Goal: Task Accomplishment & Management: Contribute content

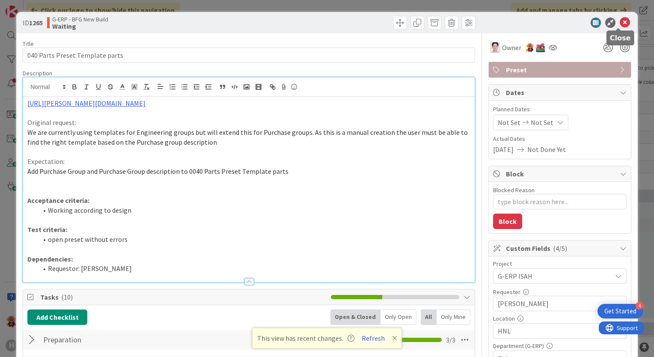
click at [619, 21] on icon at bounding box center [624, 23] width 10 height 10
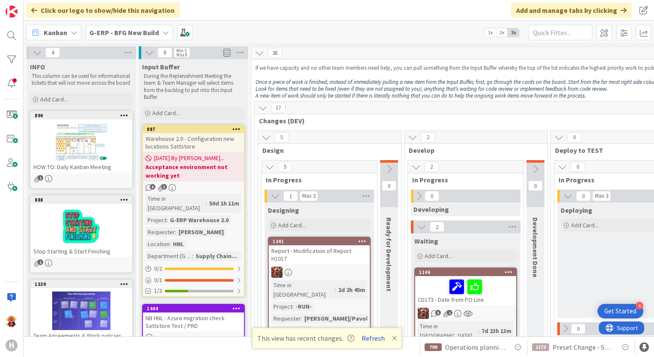
click at [364, 339] on button "Refresh" at bounding box center [372, 337] width 29 height 11
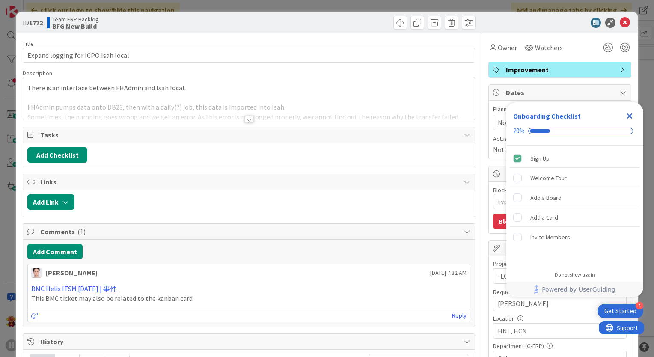
type textarea "x"
click at [246, 121] on div at bounding box center [248, 119] width 9 height 7
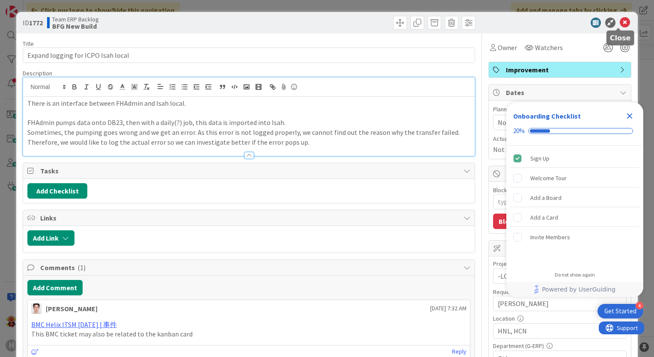
click at [621, 18] on icon at bounding box center [624, 23] width 10 height 10
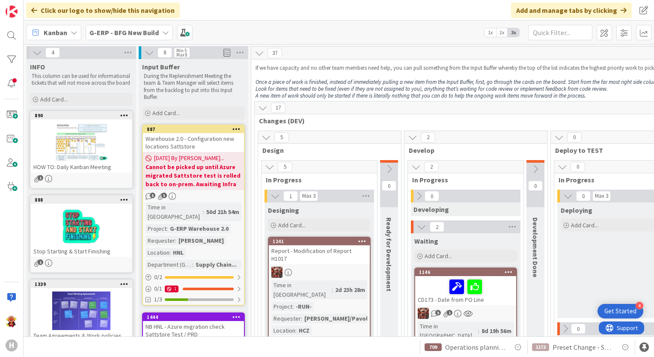
click at [135, 26] on div "G-ERP - BFG New Build" at bounding box center [129, 32] width 87 height 15
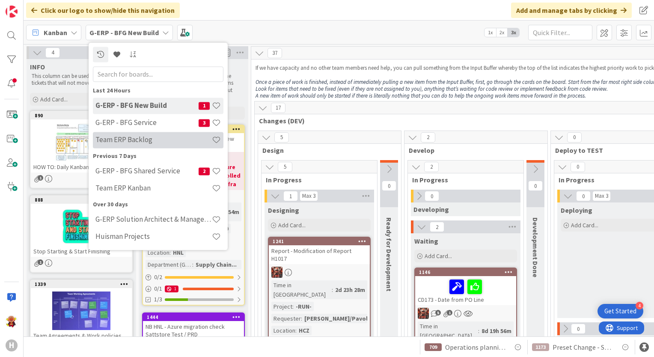
click at [163, 138] on h4 "Team ERP Backlog" at bounding box center [153, 140] width 116 height 9
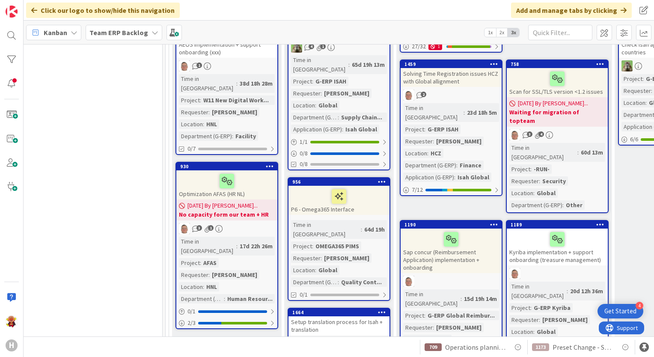
scroll to position [342, 778]
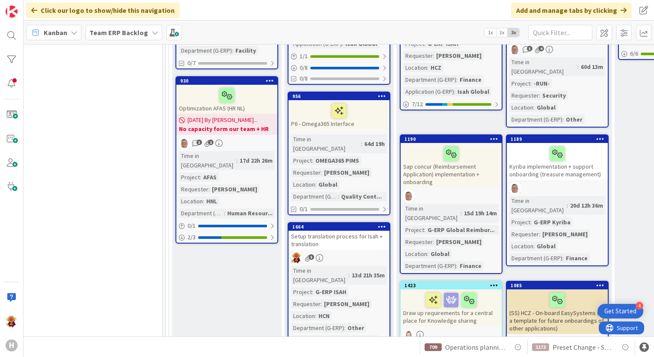
click at [335, 222] on link "1664 Setup translation process for Isah + translation 3 Time in Column : 13d 21…" at bounding box center [338, 290] width 103 height 136
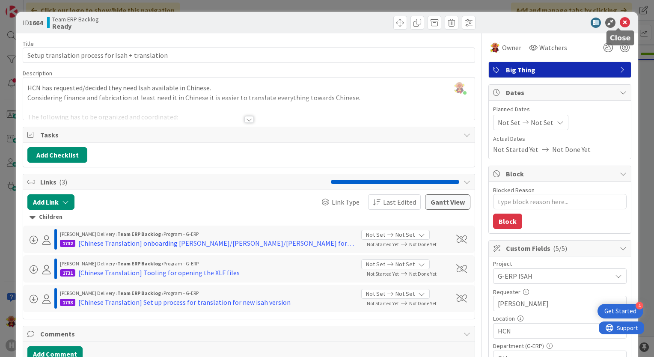
click at [619, 22] on icon at bounding box center [624, 23] width 10 height 10
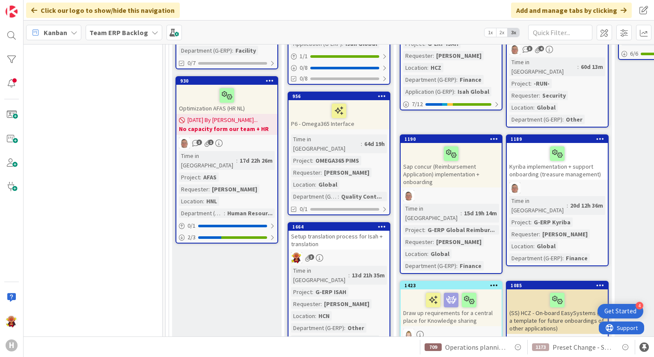
click at [365, 231] on div "Setup translation process for Isah + translation" at bounding box center [338, 240] width 101 height 19
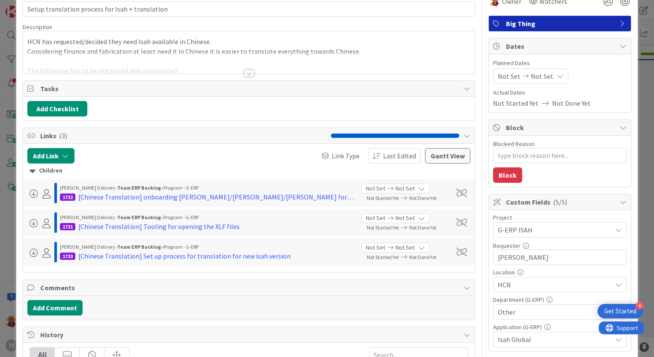
scroll to position [86, 0]
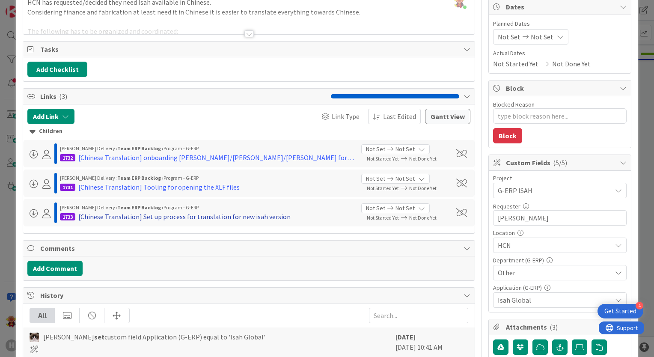
click at [231, 218] on div "[Chinese Translation] Set up process for translation for new isah version" at bounding box center [184, 216] width 212 height 10
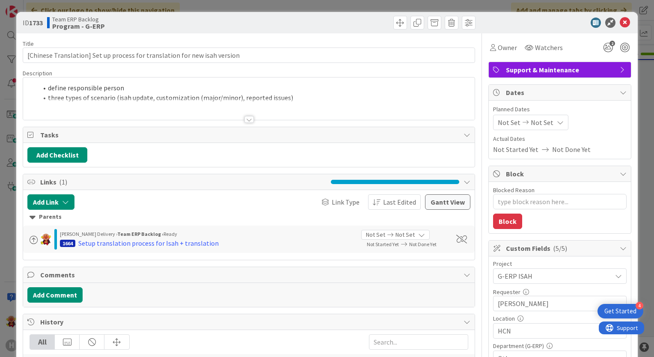
drag, startPoint x: 244, startPoint y: 116, endPoint x: 239, endPoint y: 135, distance: 19.9
click at [244, 117] on div at bounding box center [248, 119] width 9 height 7
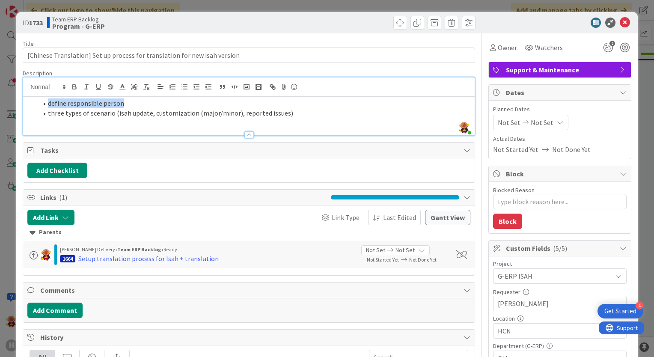
drag, startPoint x: 47, startPoint y: 107, endPoint x: 126, endPoint y: 100, distance: 79.0
click at [126, 100] on li "define responsible person" at bounding box center [254, 103] width 432 height 10
click at [145, 114] on li "three types of scenario (isah update, customization (major/minor), reported iss…" at bounding box center [254, 113] width 432 height 10
click at [621, 23] on icon at bounding box center [624, 23] width 10 height 10
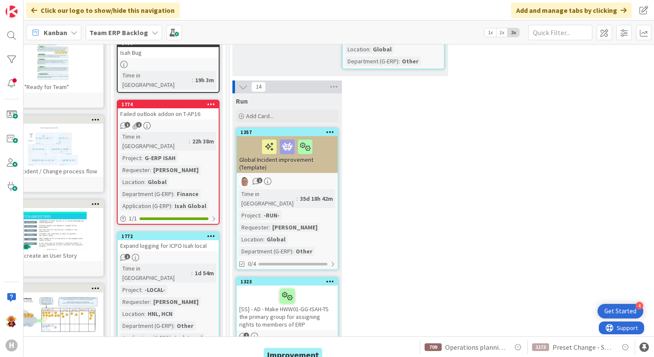
scroll to position [0, 29]
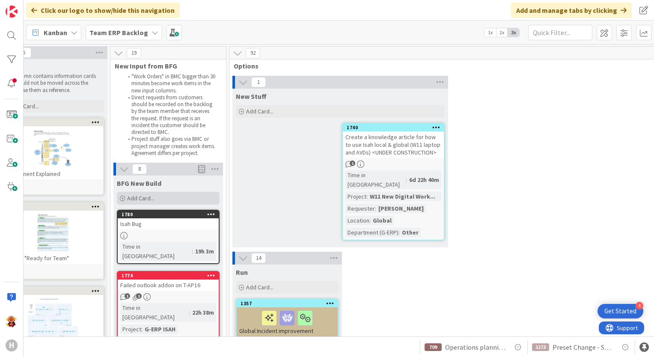
click at [146, 193] on div "Add Card..." at bounding box center [168, 198] width 103 height 13
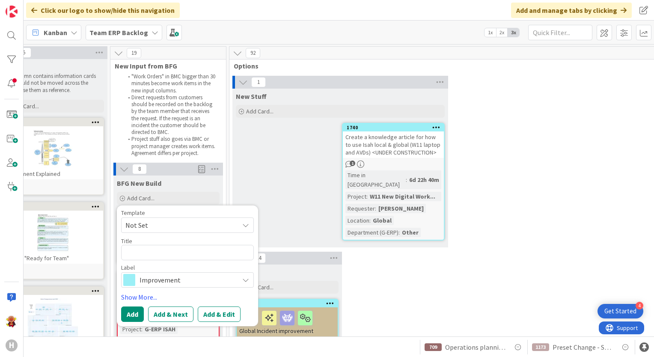
type textarea "x"
type textarea "["
type textarea "x"
type textarea "[C"
type textarea "x"
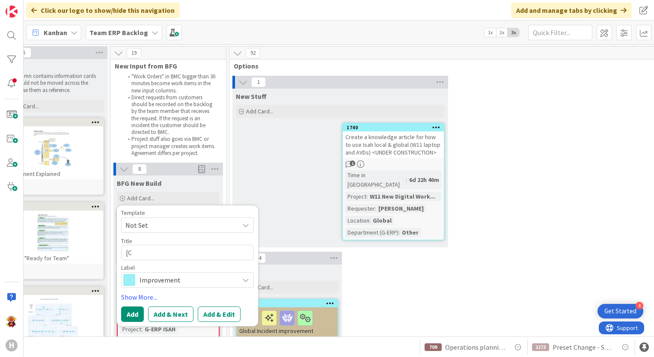
type textarea "[Ch"
type textarea "x"
type textarea "[Chi"
type textarea "x"
type textarea "[Chine"
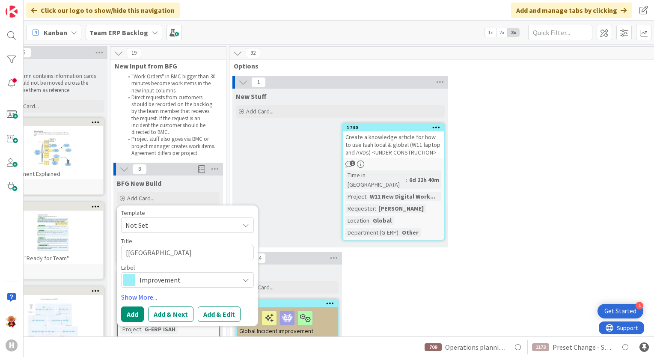
type textarea "x"
type textarea "[Chines"
type textarea "x"
type textarea "[Chinese"
type textarea "x"
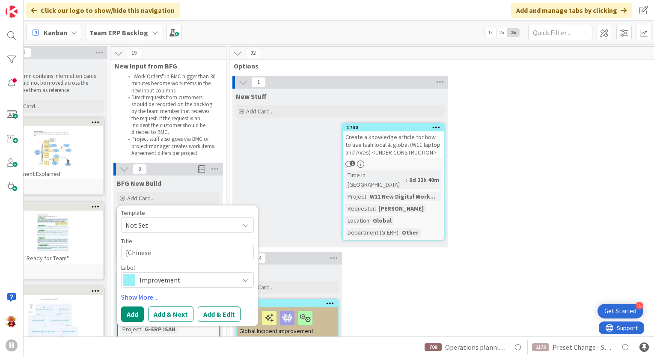
type textarea "[Chinese e"
type textarea "x"
type textarea "[Chinese"
type textarea "x"
type textarea "[Chinese T"
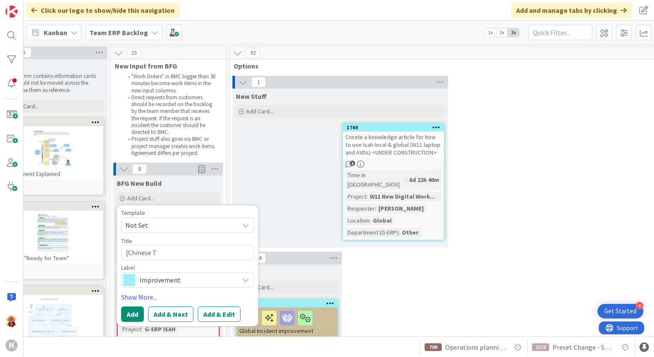
type textarea "x"
type textarea "[Chinese Tr"
type textarea "x"
type textarea "[Chinese Tra"
type textarea "x"
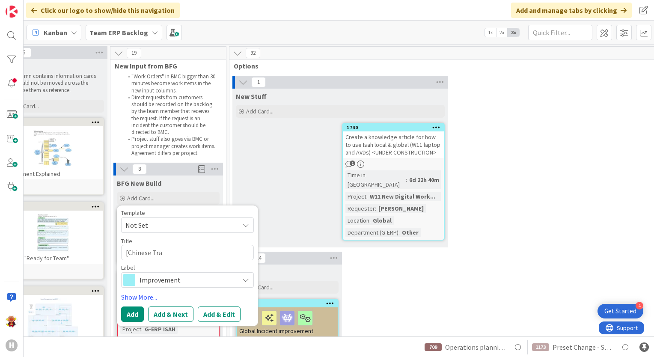
type textarea "[Chinese Tran"
type textarea "x"
type textarea "[Chinese Trans"
type textarea "x"
type textarea "[Chinese Transl"
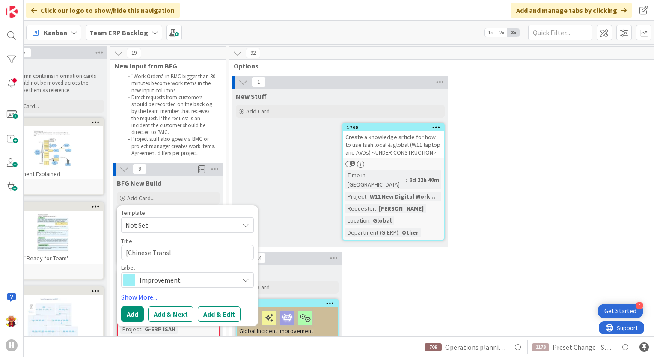
type textarea "x"
type textarea "[Chinese Transla"
type textarea "x"
type textarea "[Chinese Translato"
type textarea "x"
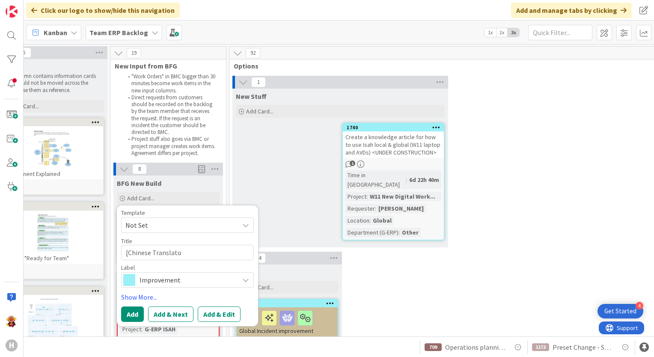
type textarea "[Chinese Translatop"
type textarea "x"
type textarea "[Chinese Translato"
type textarea "x"
type textarea "[Chinese Translat"
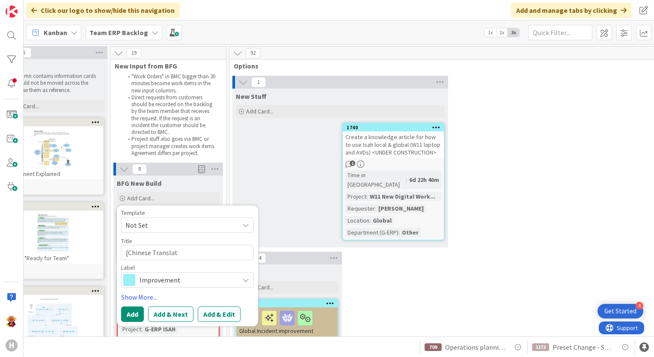
type textarea "x"
type textarea "[Chinese Translatio"
type textarea "x"
type textarea "[Chinese Translation"
type textarea "x"
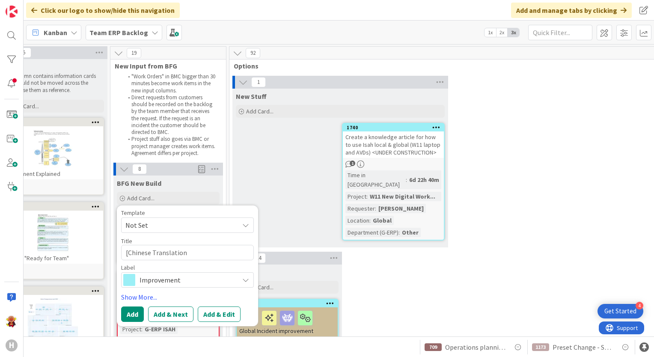
type textarea "[Chinese Translation"
type textarea "x"
type textarea "[Chinese Translation"
type textarea "x"
type textarea "[Chinese Translation]"
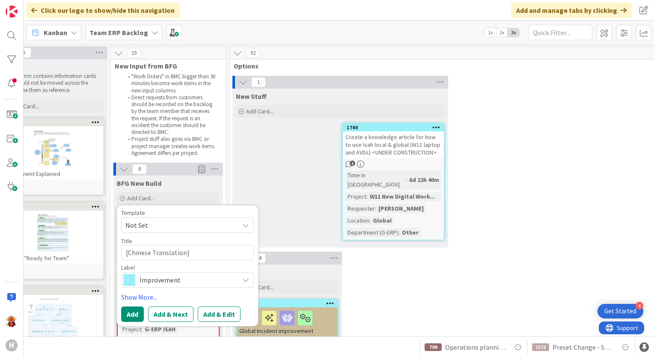
type textarea "x"
type textarea "[Chinese Translation]"
type textarea "x"
type textarea "[Chinese Translation] t"
type textarea "x"
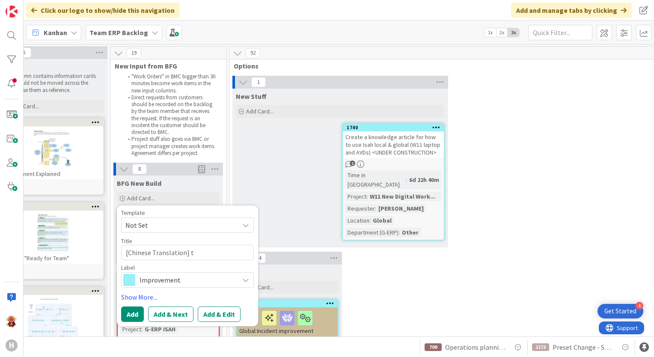
type textarea "[Chinese Translation] tr"
type textarea "x"
type textarea "[Chinese Translation] tra"
type textarea "x"
type textarea "[Chinese Translation] tran"
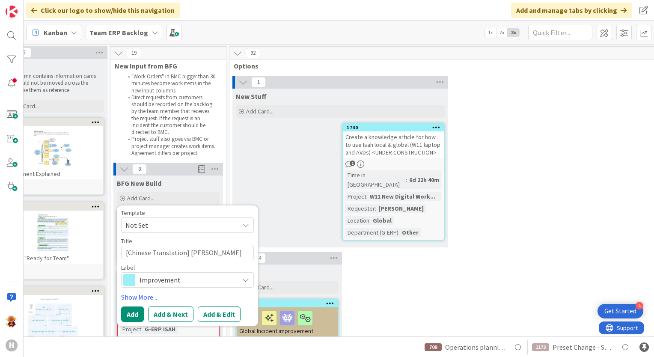
type textarea "x"
type textarea "[Chinese Translation] trans"
type textarea "x"
type textarea "[Chinese Translation] transl"
type textarea "x"
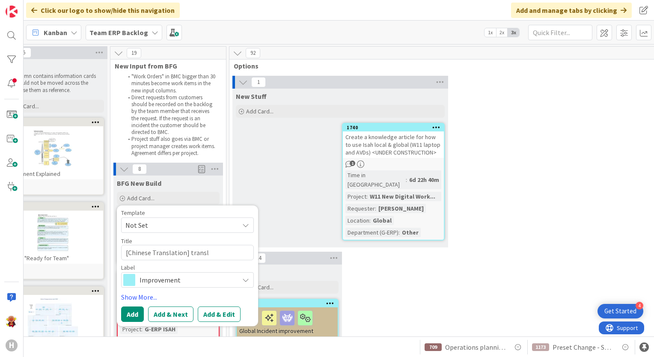
type textarea "[Chinese Translation] transla"
type textarea "x"
type textarea "[Chinese Translation] translat"
type textarea "x"
type textarea "[Chinese Translation] translati"
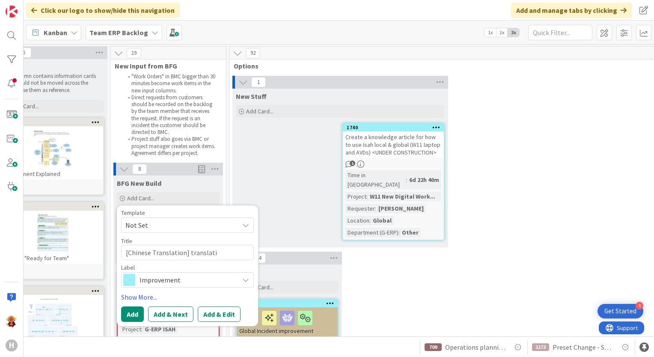
type textarea "x"
type textarea "[Chinese Translation] translatio"
type textarea "x"
type textarea "[Chinese Translation] translation"
type textarea "x"
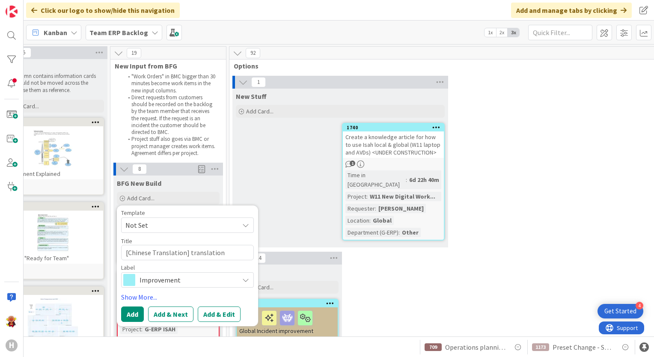
type textarea "[Chinese Translation] translation"
type textarea "x"
type textarea "[Chinese Translation] translation a"
type textarea "x"
type textarea "[Chinese Translation] translation af"
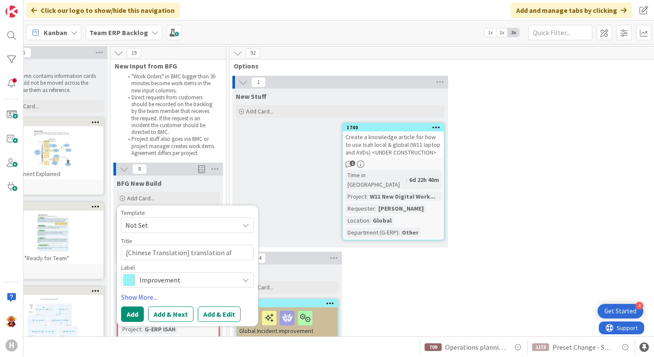
type textarea "x"
type textarea "[Chinese Translation] translation afr"
type textarea "x"
type textarea "[Chinese Translation] translation afre"
type textarea "x"
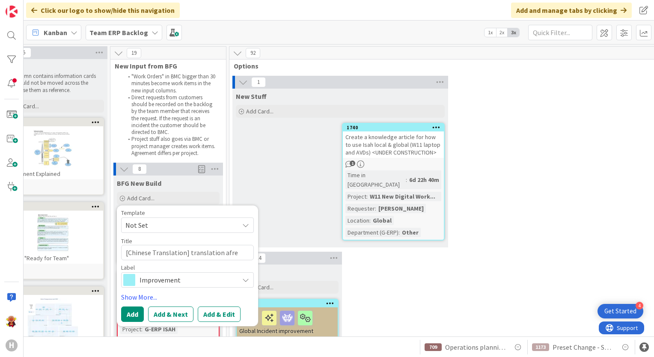
type textarea "[Chinese Translation] translation afree"
type textarea "x"
type textarea "[Chinese Translation] translation afre"
type textarea "x"
type textarea "[Chinese Translation] translation afr"
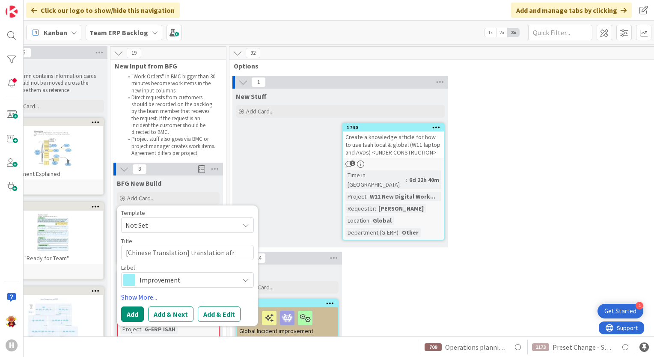
type textarea "x"
type textarea "[Chinese Translation] translation af"
type textarea "x"
type textarea "[Chinese Translation] translation a"
type textarea "x"
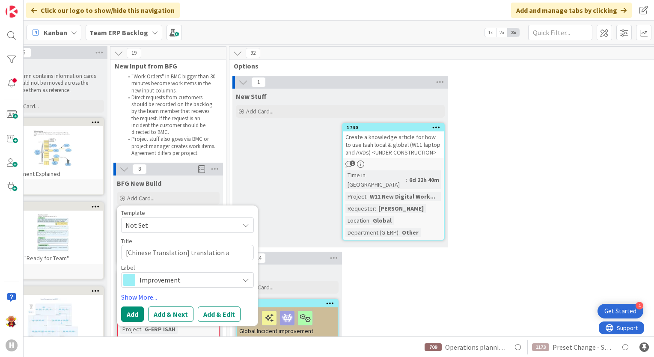
type textarea "[Chinese Translation] translation ag"
type textarea "x"
type textarea "[Chinese Translation] translation agr"
type textarea "x"
type textarea "[Chinese Translation] translation agre"
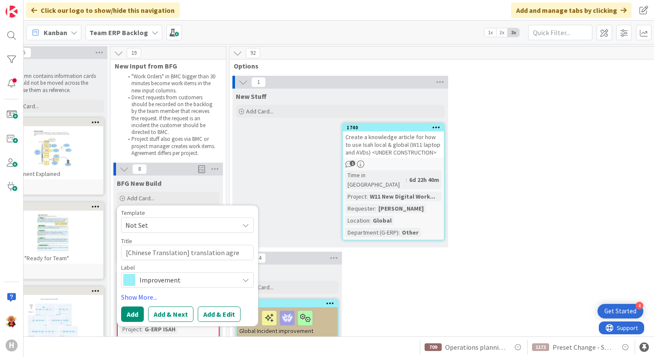
type textarea "x"
type textarea "[Chinese Translation] translation agree"
type textarea "x"
type textarea "[Chinese Translation] translation agreeme"
type textarea "x"
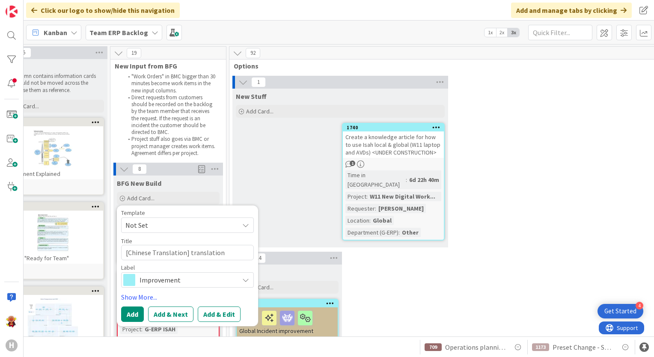
type textarea "[Chinese Translation] translation agreement"
type textarea "x"
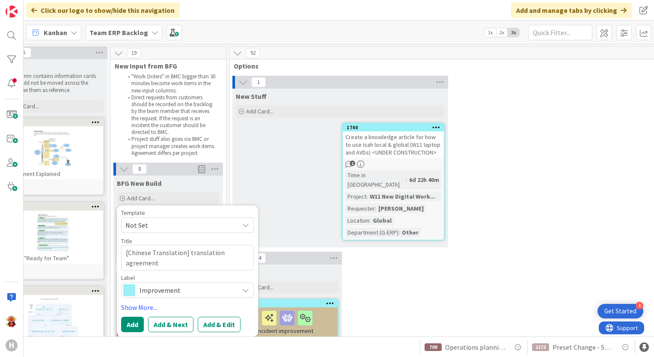
type textarea "[Chinese Translation] translation agreement"
click at [203, 290] on span "Improvement" at bounding box center [186, 290] width 95 height 12
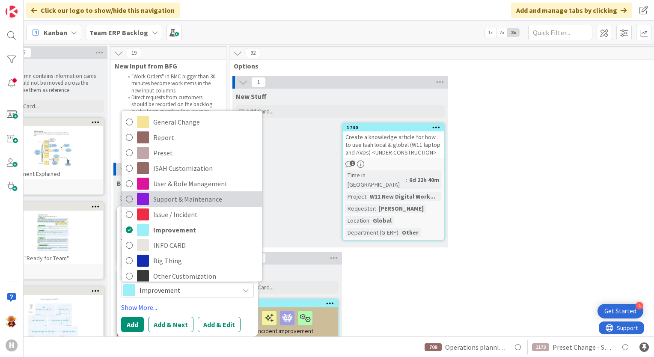
click at [203, 201] on span "Support & Maintenance" at bounding box center [205, 198] width 104 height 13
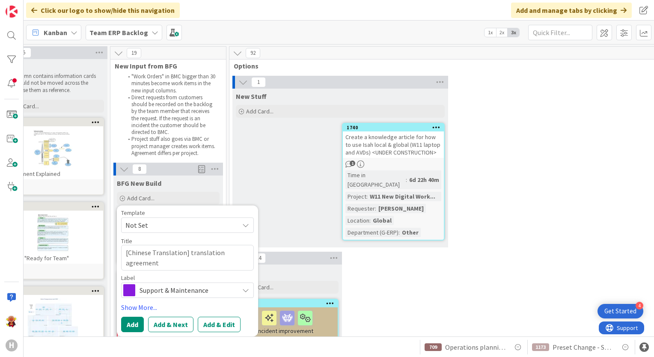
scroll to position [43, 29]
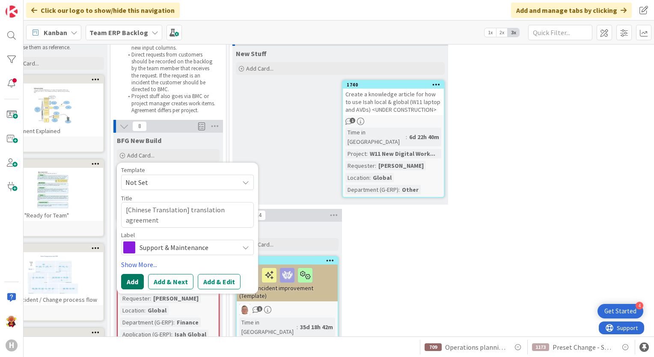
click at [135, 278] on button "Add" at bounding box center [132, 281] width 23 height 15
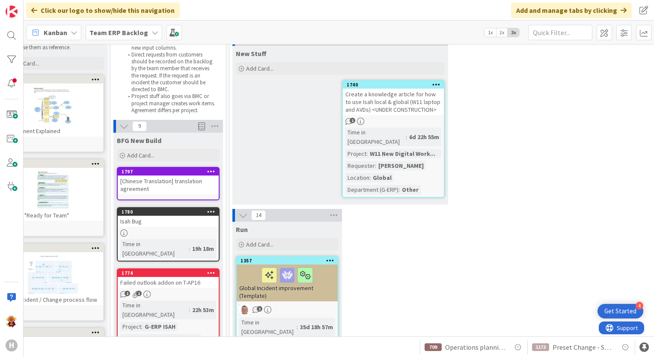
click at [194, 187] on div "[Chinese Translation] translation agreement" at bounding box center [168, 184] width 101 height 19
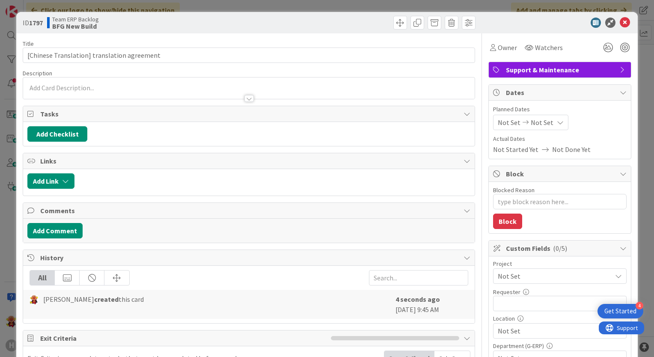
type textarea "x"
click at [190, 90] on div at bounding box center [248, 94] width 451 height 9
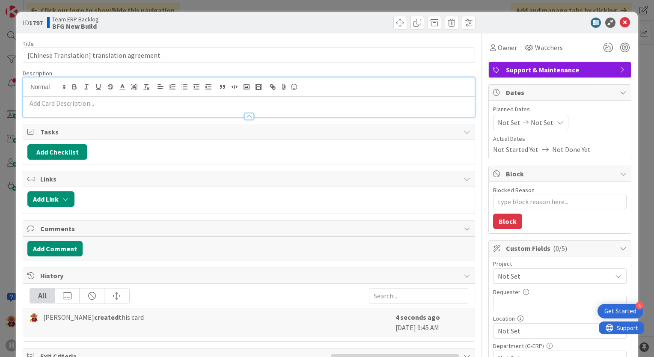
click at [190, 103] on p at bounding box center [248, 103] width 443 height 10
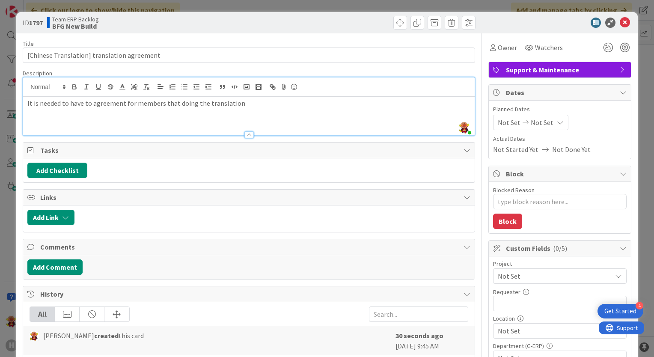
type textarea "x"
